Goal: Obtain resource: Obtain resource

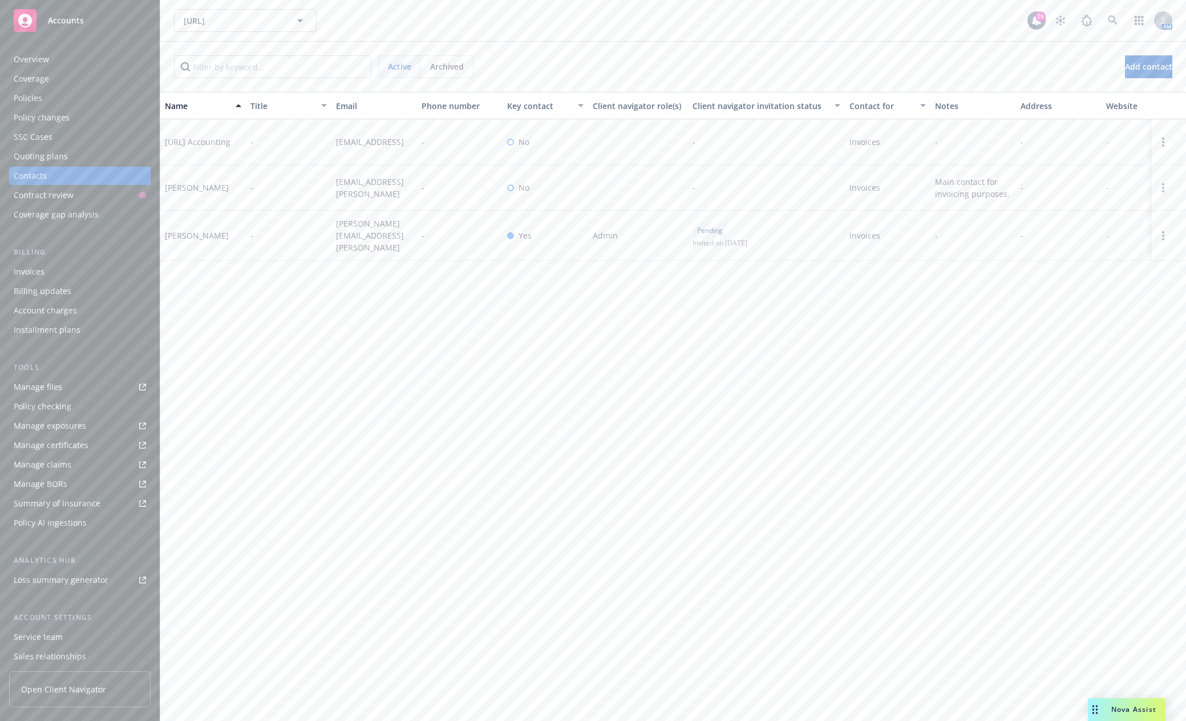
click at [54, 387] on div "Manage files" at bounding box center [38, 387] width 48 height 18
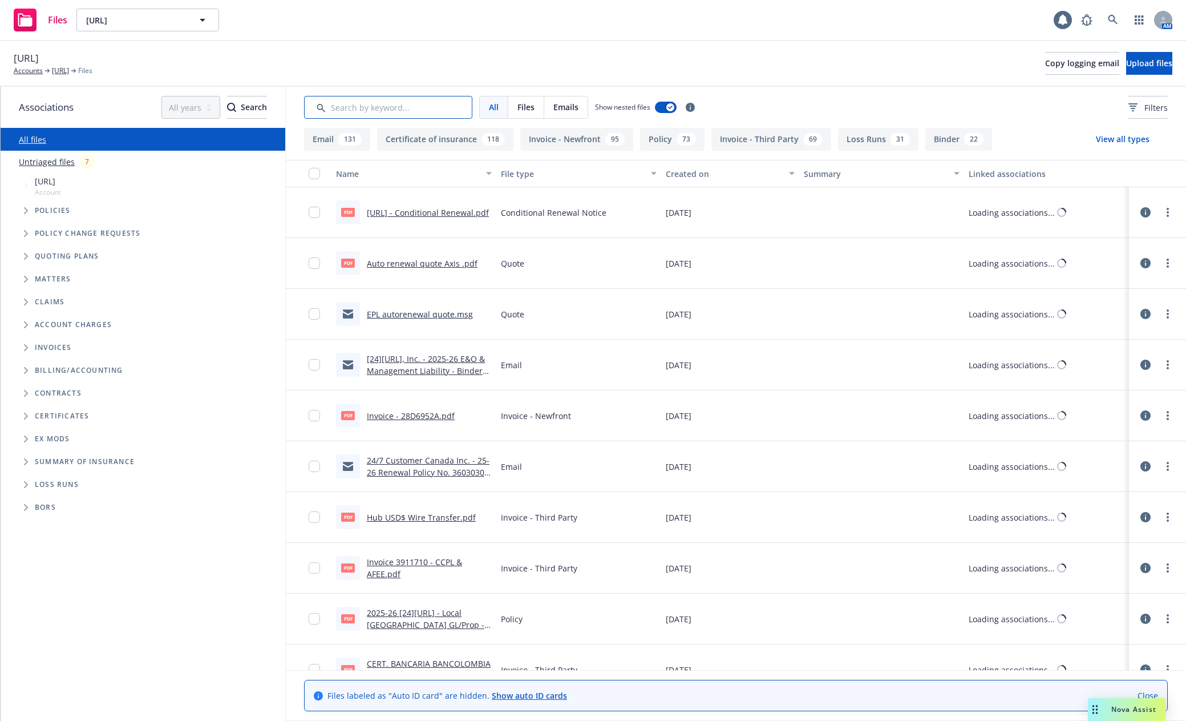
click at [438, 106] on input "Search by keyword..." at bounding box center [388, 107] width 168 height 23
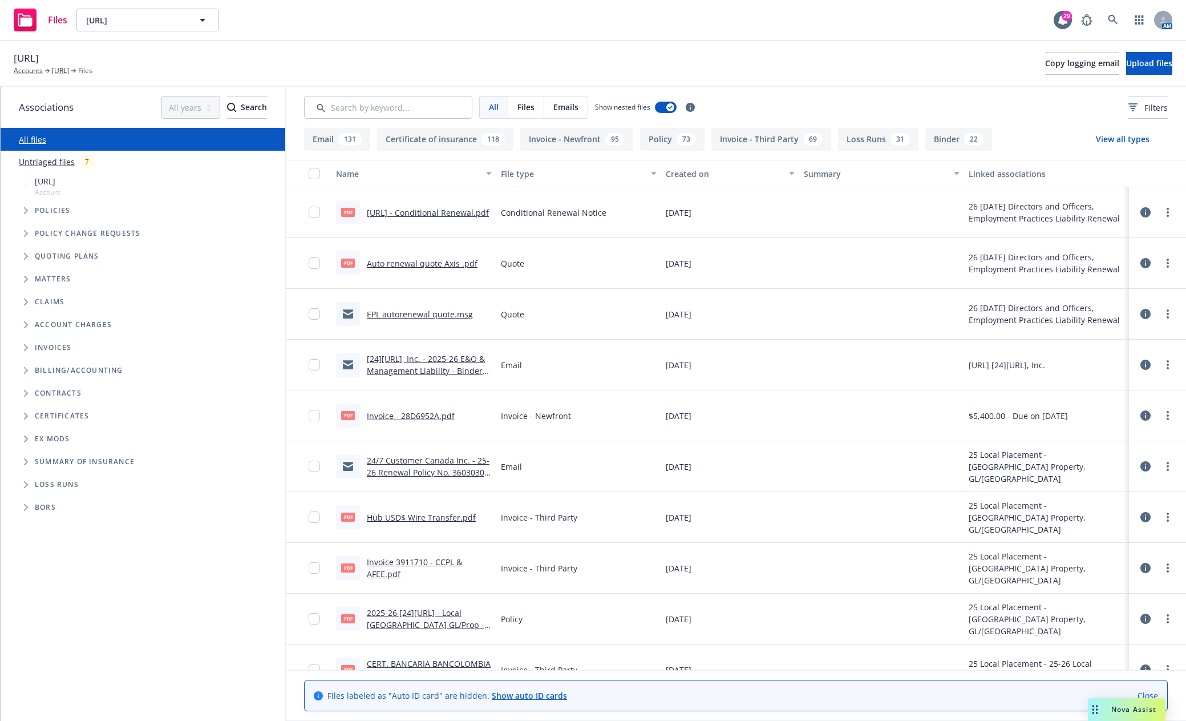
click at [22, 209] on span "Tree Example" at bounding box center [26, 210] width 18 height 18
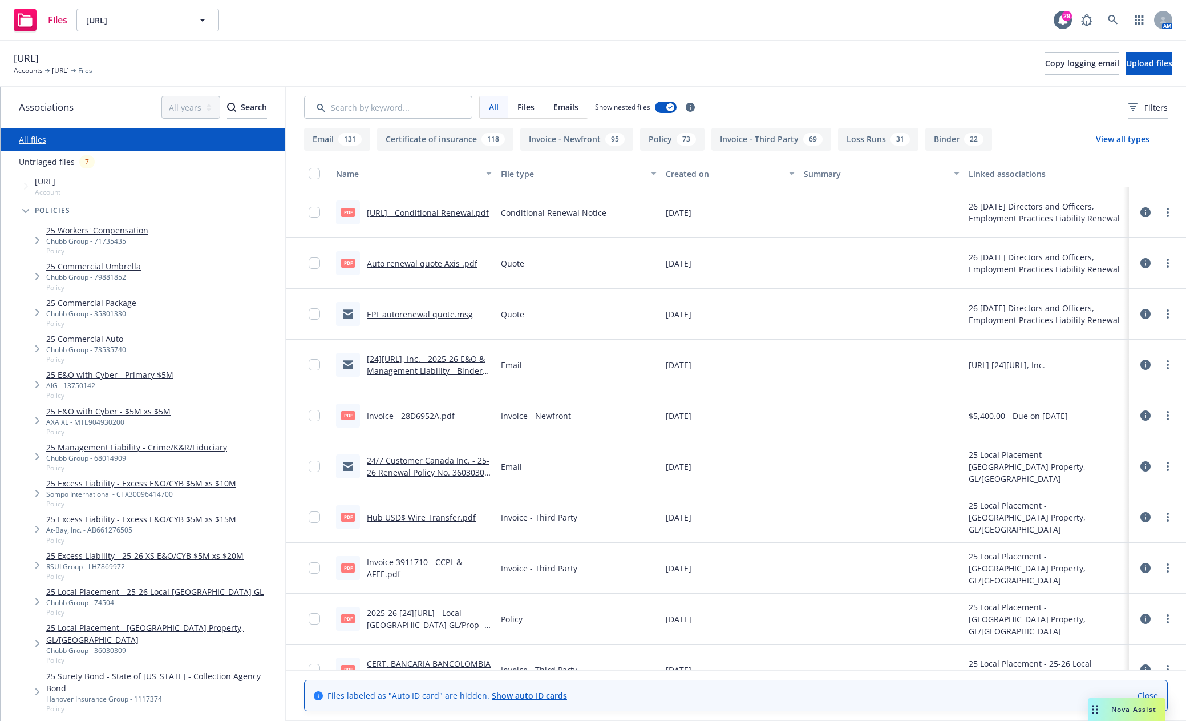
click at [59, 340] on link "25 Commercial Auto" at bounding box center [86, 339] width 80 height 12
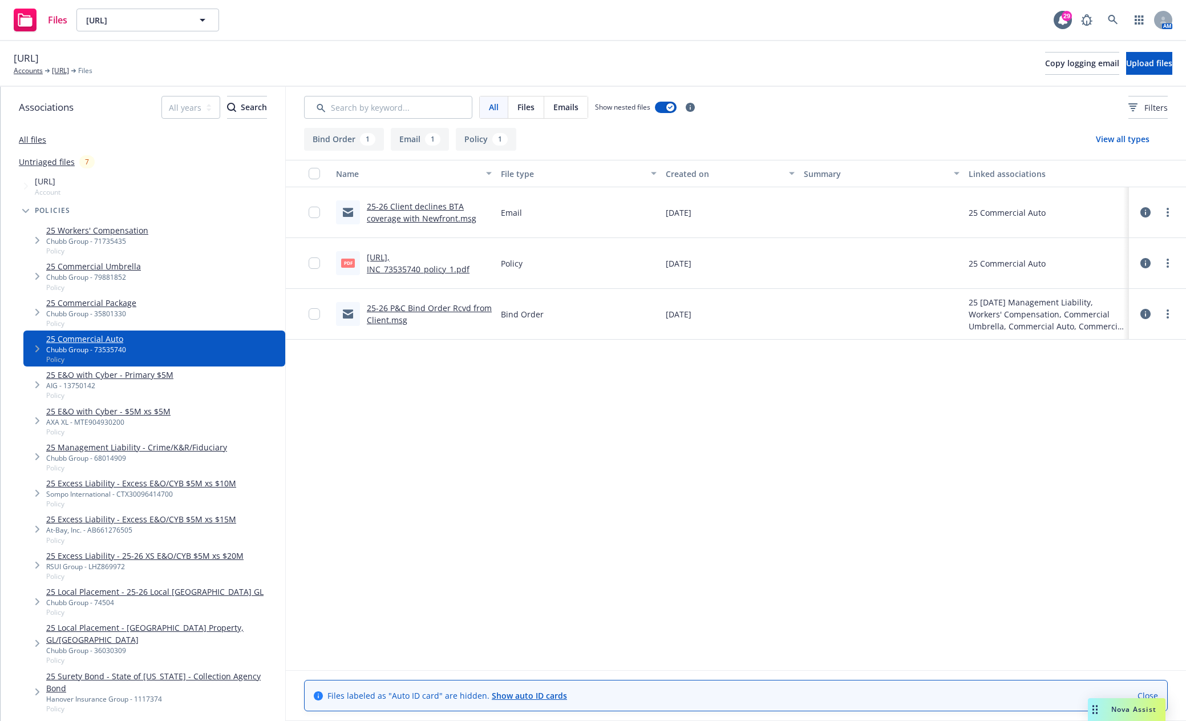
click at [438, 268] on link "247.AI, INC_73535740_policy_1.pdf" at bounding box center [418, 263] width 103 height 23
